Goal: Information Seeking & Learning: Find specific page/section

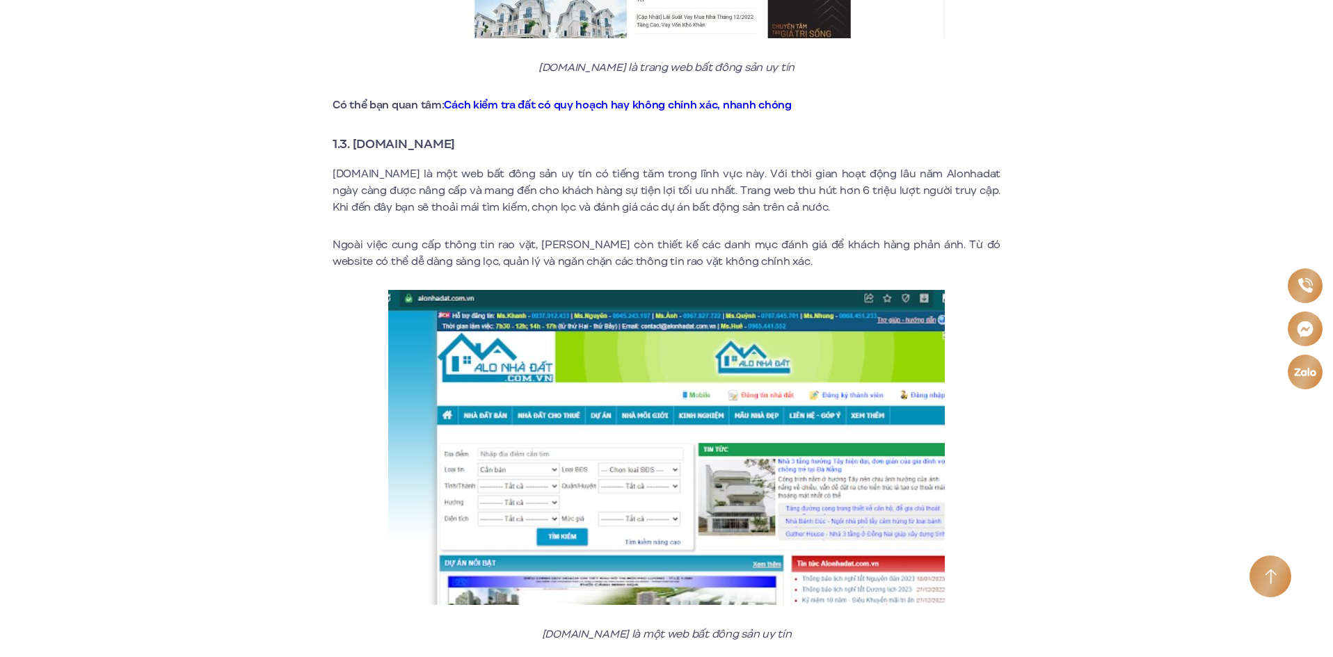
scroll to position [1739, 0]
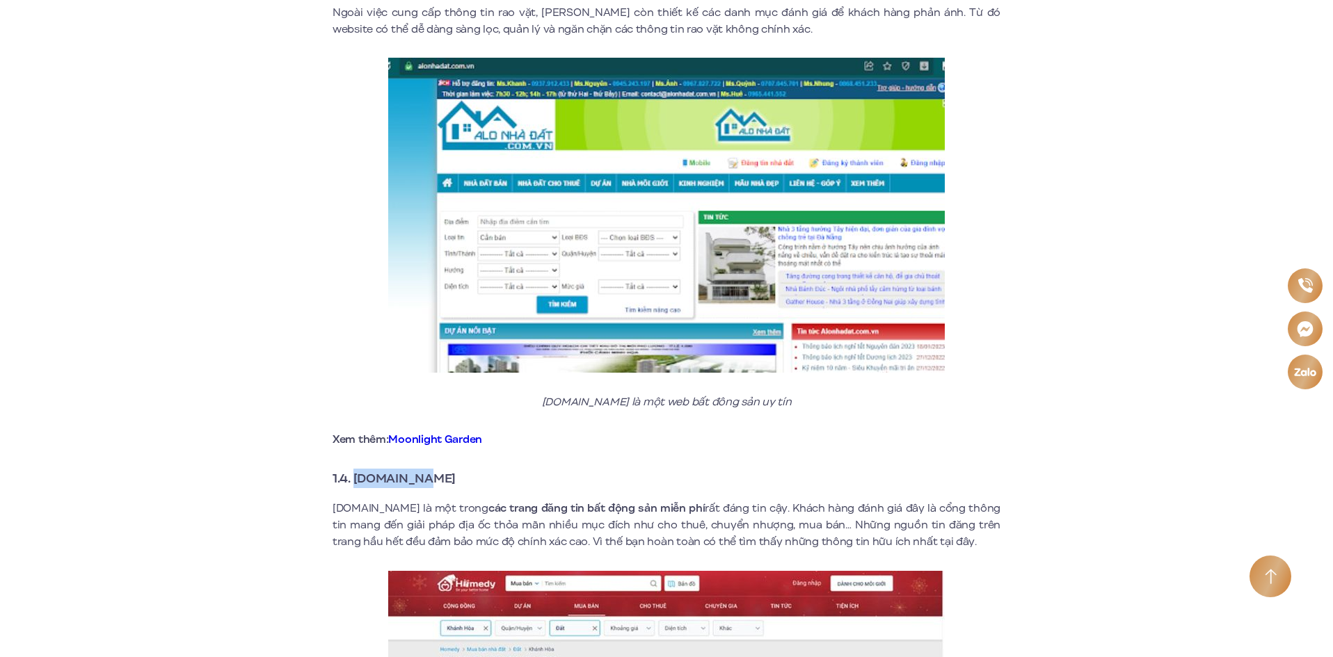
drag, startPoint x: 435, startPoint y: 460, endPoint x: 357, endPoint y: 465, distance: 78.7
click at [358, 469] on h3 "1.4. [DOMAIN_NAME]" at bounding box center [666, 478] width 668 height 19
copy strong "[DOMAIN_NAME]"
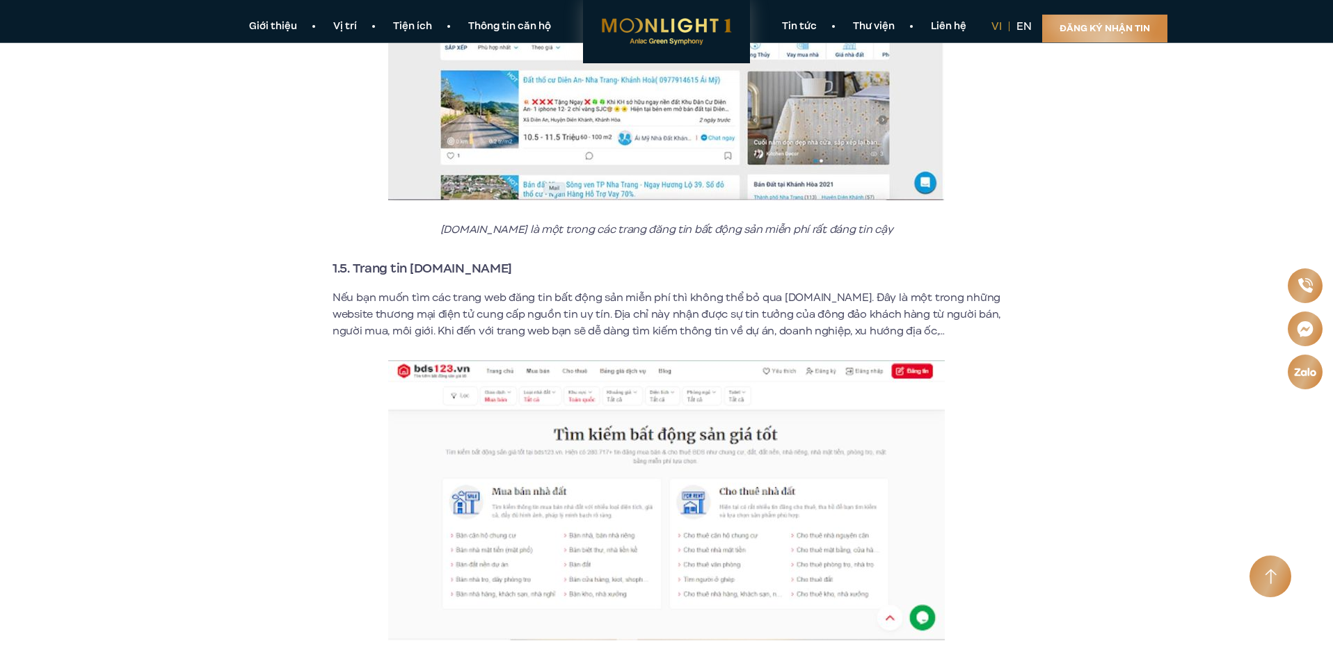
scroll to position [2365, 0]
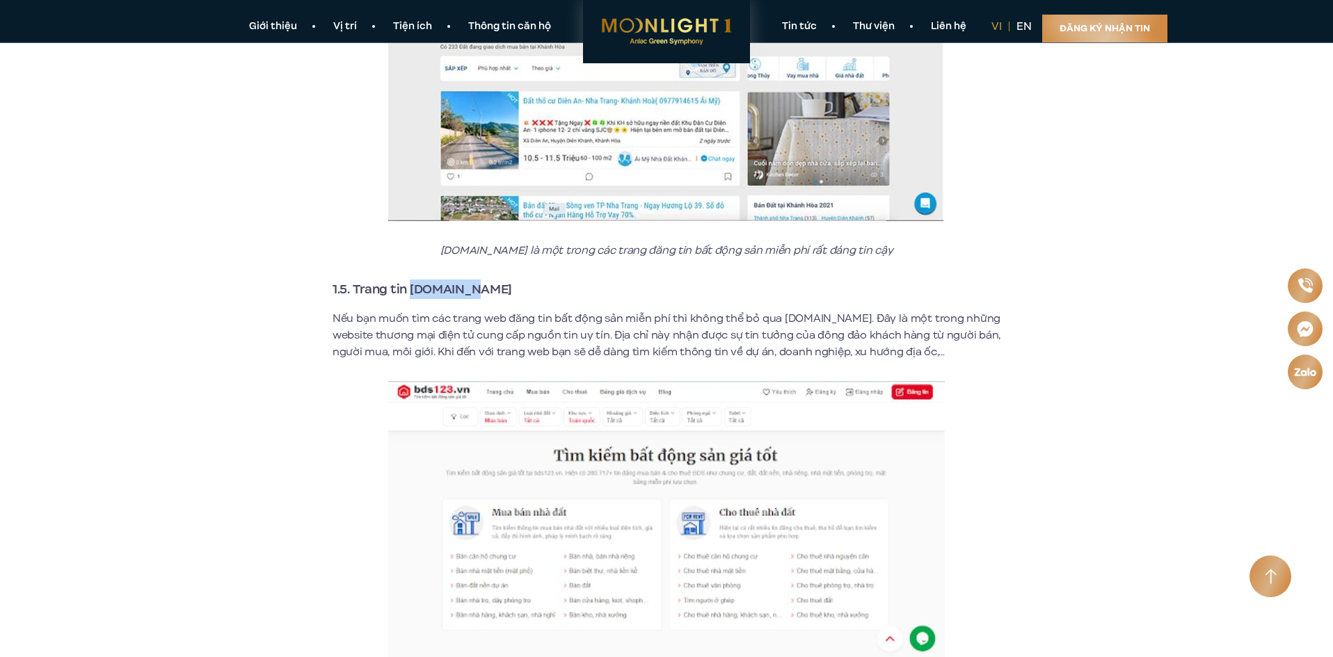
drag, startPoint x: 469, startPoint y: 271, endPoint x: 412, endPoint y: 278, distance: 57.5
click at [412, 280] on strong "1.5. Trang tin [DOMAIN_NAME]" at bounding box center [421, 289] width 179 height 18
copy strong "[DOMAIN_NAME]"
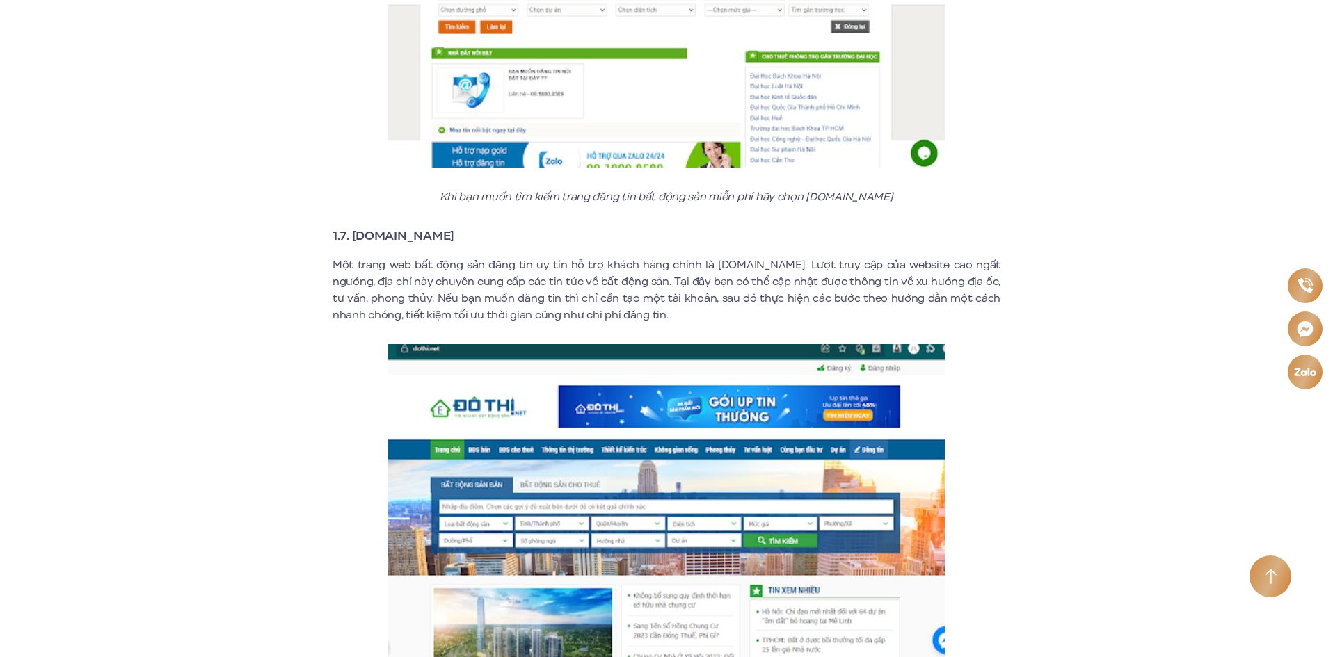
scroll to position [3339, 0]
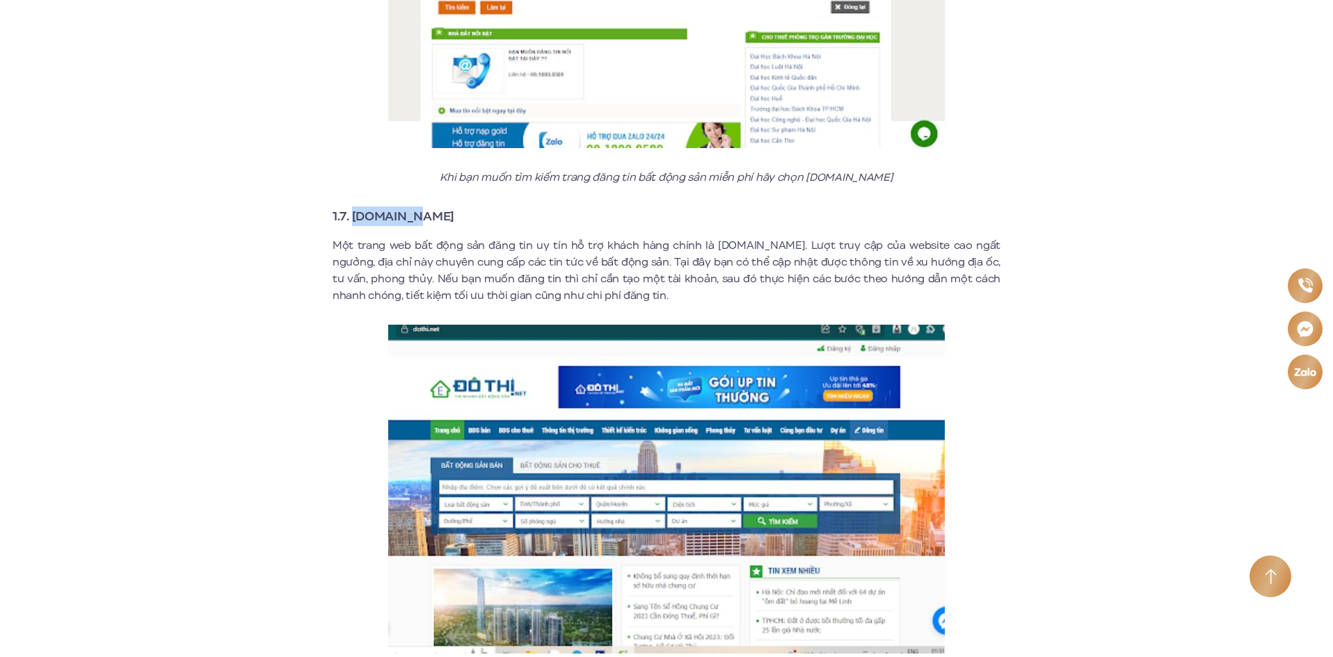
drag, startPoint x: 412, startPoint y: 200, endPoint x: 355, endPoint y: 206, distance: 57.4
click at [355, 207] on h3 "1.7. [DOMAIN_NAME]" at bounding box center [666, 216] width 668 height 19
copy strong "[DOMAIN_NAME]"
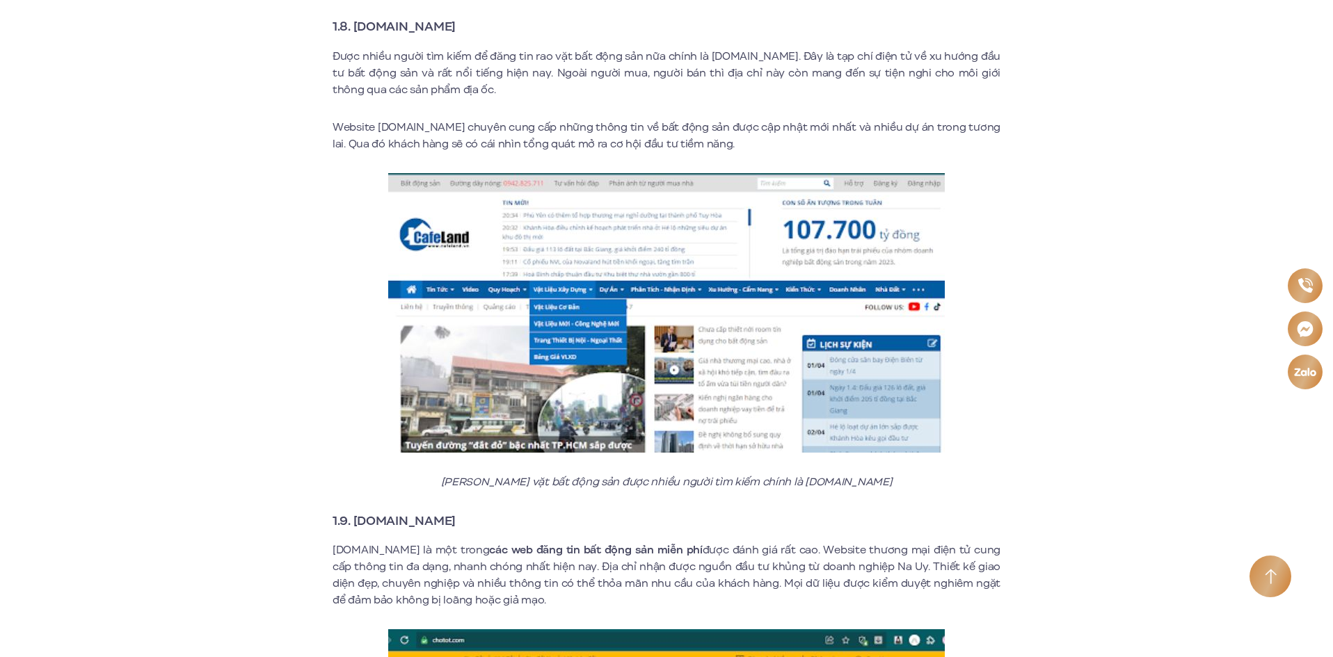
scroll to position [4312, 0]
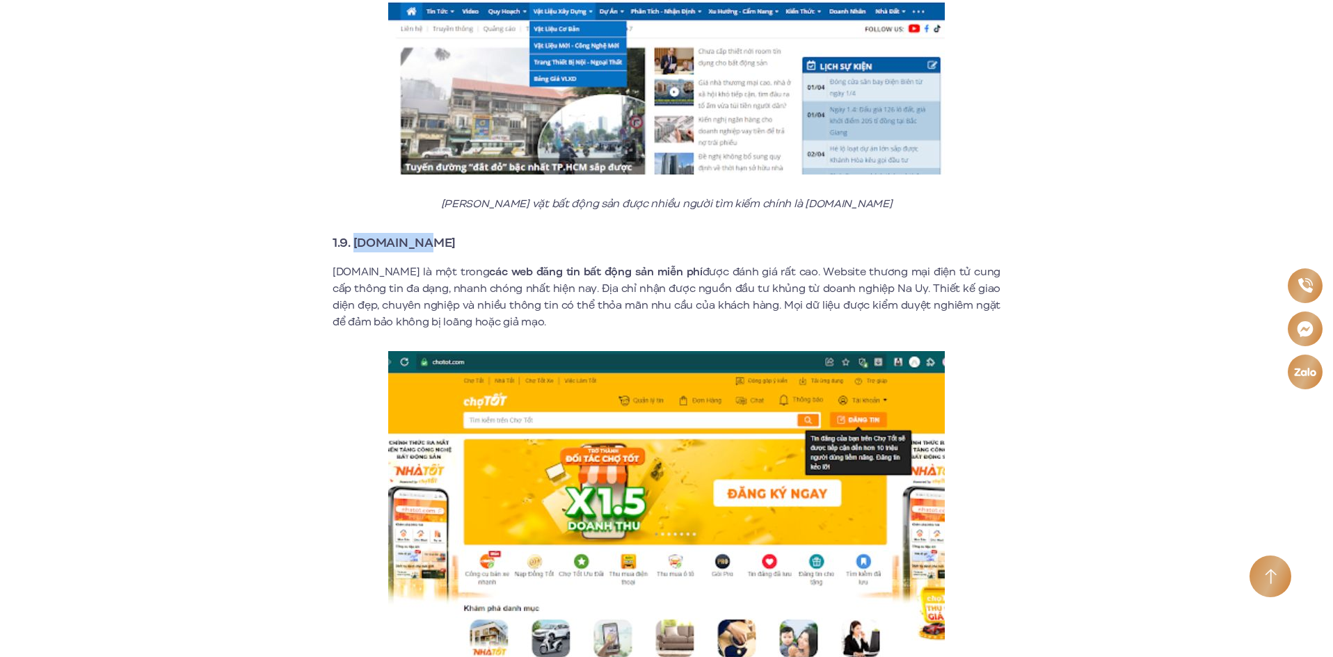
drag, startPoint x: 429, startPoint y: 229, endPoint x: 353, endPoint y: 227, distance: 75.8
click at [353, 233] on h3 "1.9. [DOMAIN_NAME]" at bounding box center [666, 242] width 668 height 19
copy strong "[DOMAIN_NAME]"
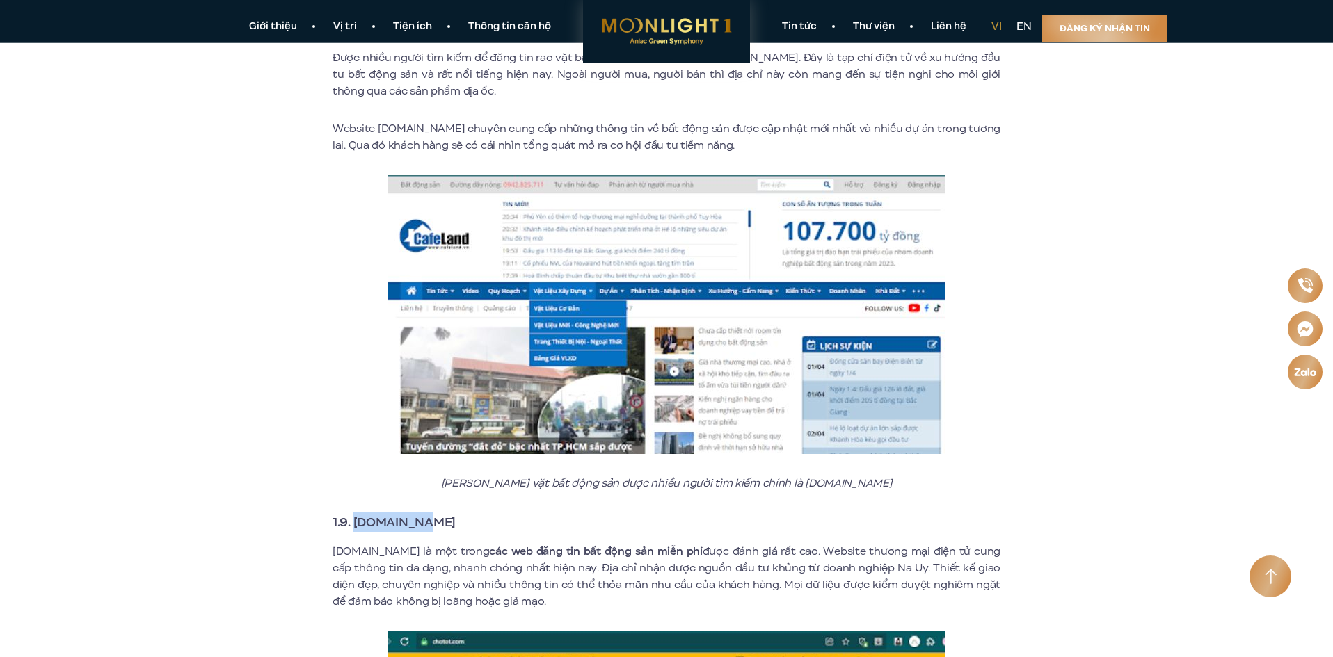
scroll to position [3965, 0]
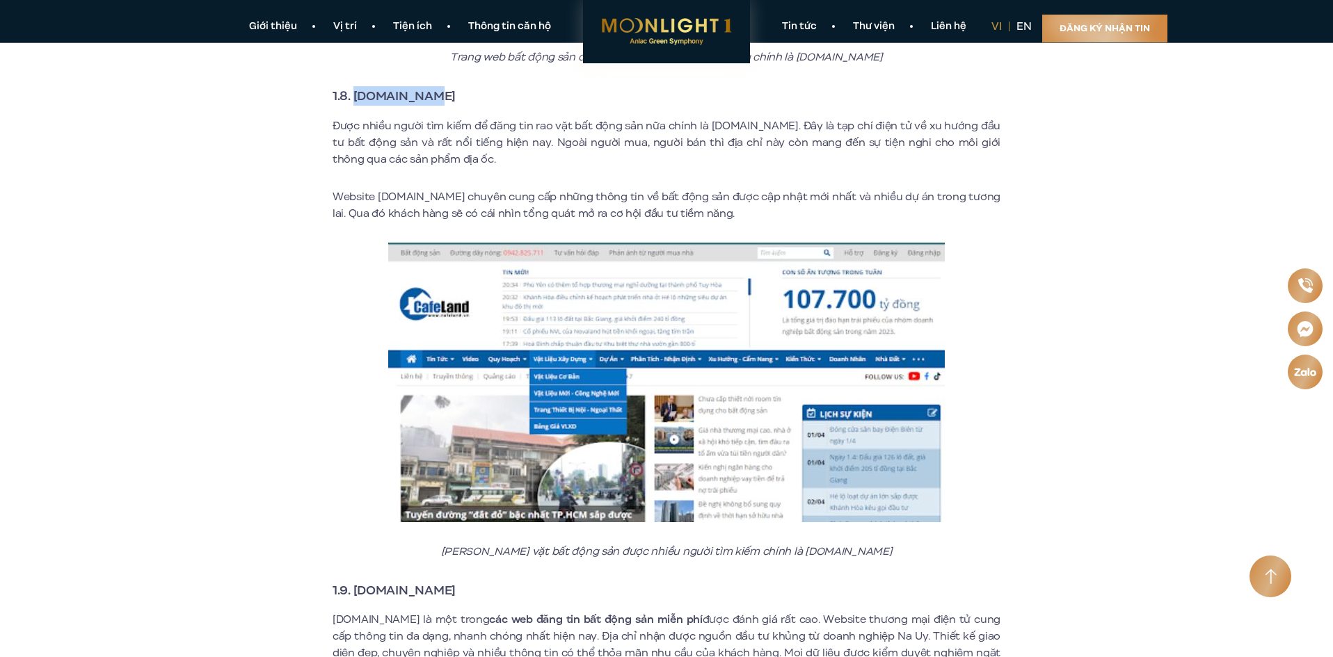
drag, startPoint x: 427, startPoint y: 83, endPoint x: 354, endPoint y: 81, distance: 73.1
click at [354, 86] on h3 "1.8. [DOMAIN_NAME]" at bounding box center [666, 95] width 668 height 19
copy strong "[DOMAIN_NAME]"
